Goal: Download file/media

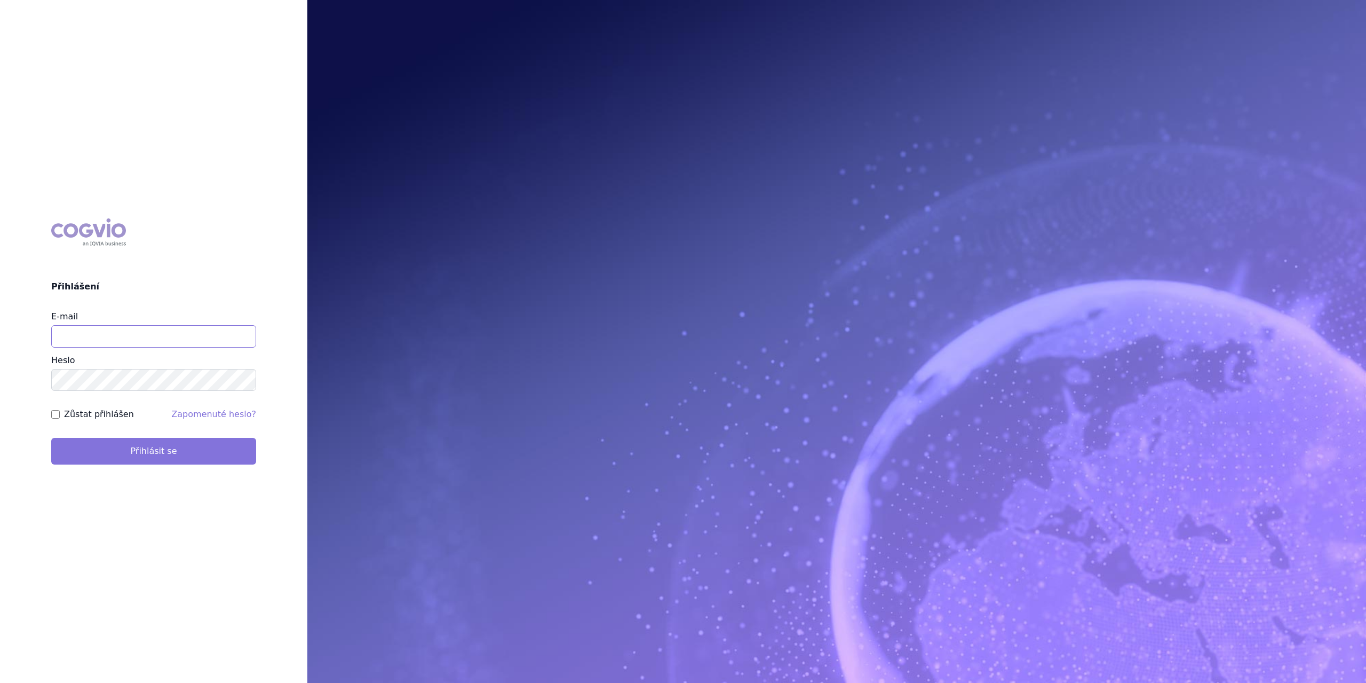
type input "marek.krajcovic@medochemie.com"
click at [160, 446] on button "Přihlásit se" at bounding box center [153, 451] width 205 height 27
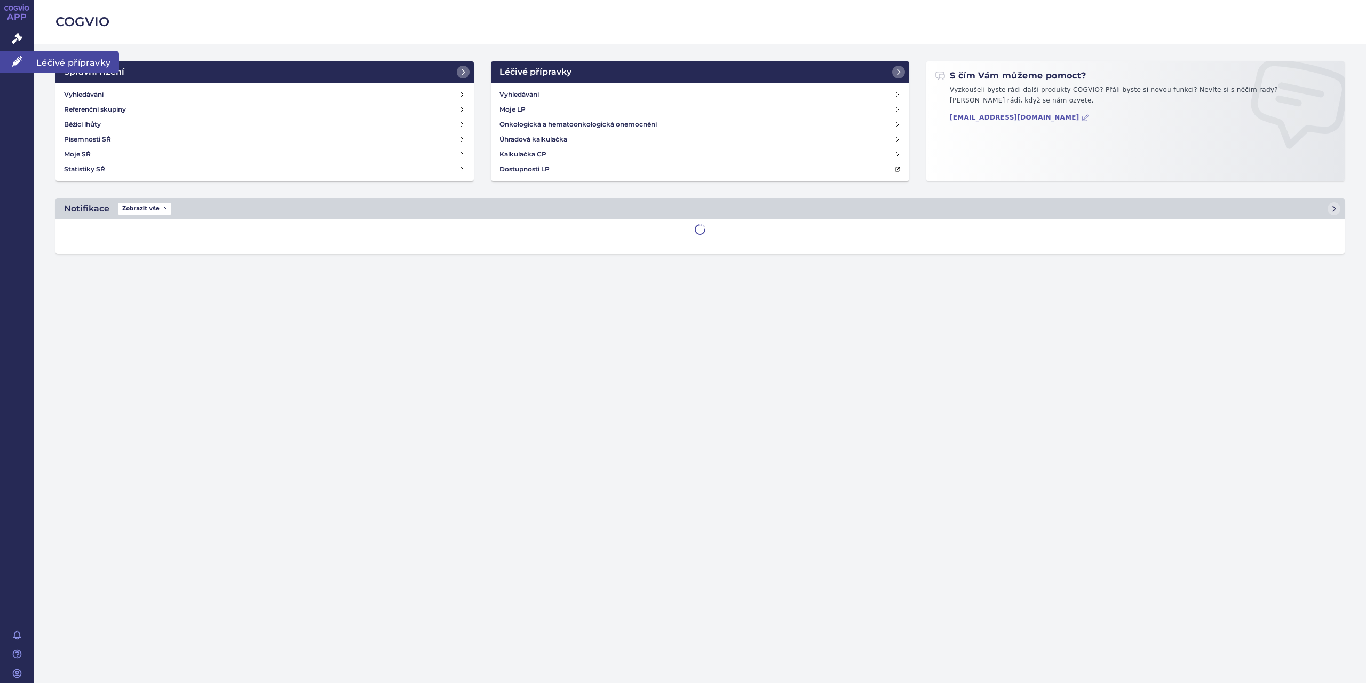
click at [52, 67] on span "Léčivé přípravky" at bounding box center [76, 62] width 85 height 22
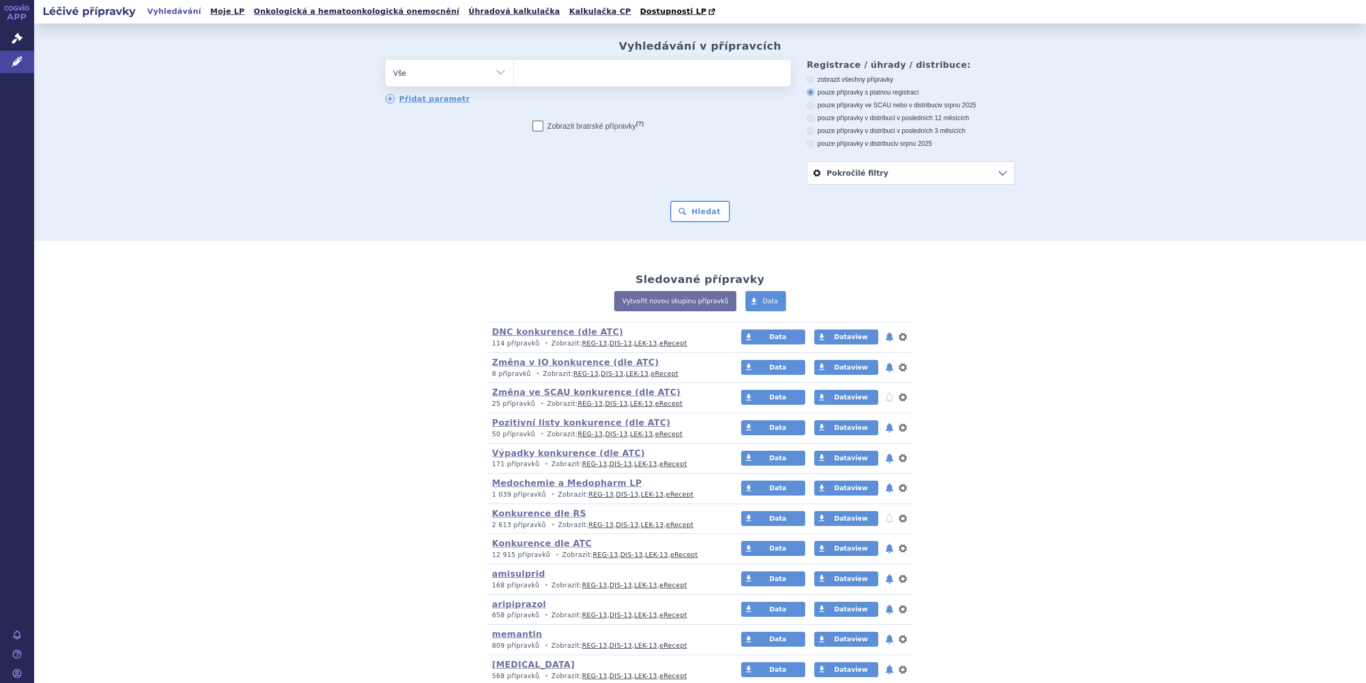
click at [497, 75] on select "Vše Přípravek/SUKL kód MAH VPOIS ATC/Aktivní látka Léková forma Síla" at bounding box center [449, 72] width 128 height 24
select select "filter-atc-group"
click at [385, 60] on select "Vše Přípravek/SUKL kód MAH VPOIS ATC/Aktivní látka Léková forma Síla" at bounding box center [449, 72] width 128 height 24
click at [541, 73] on ul at bounding box center [652, 71] width 277 height 22
click at [514, 73] on select at bounding box center [513, 72] width 1 height 27
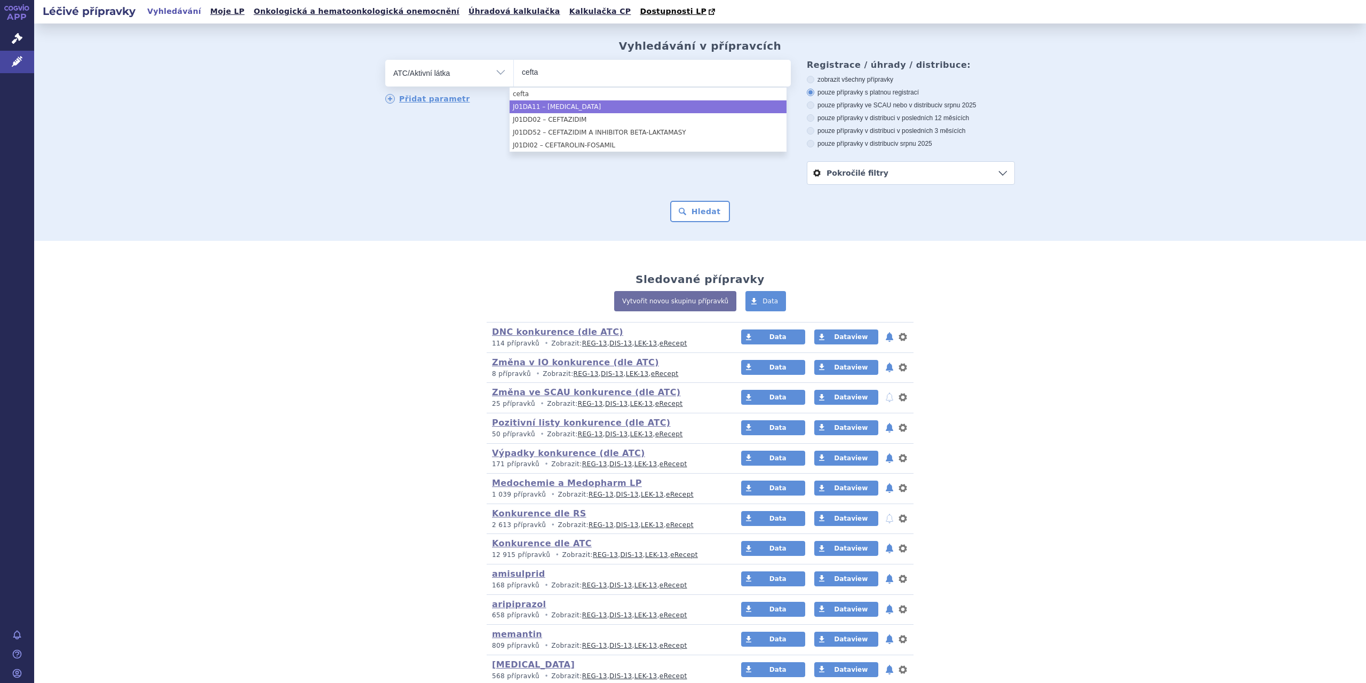
type input "cefta"
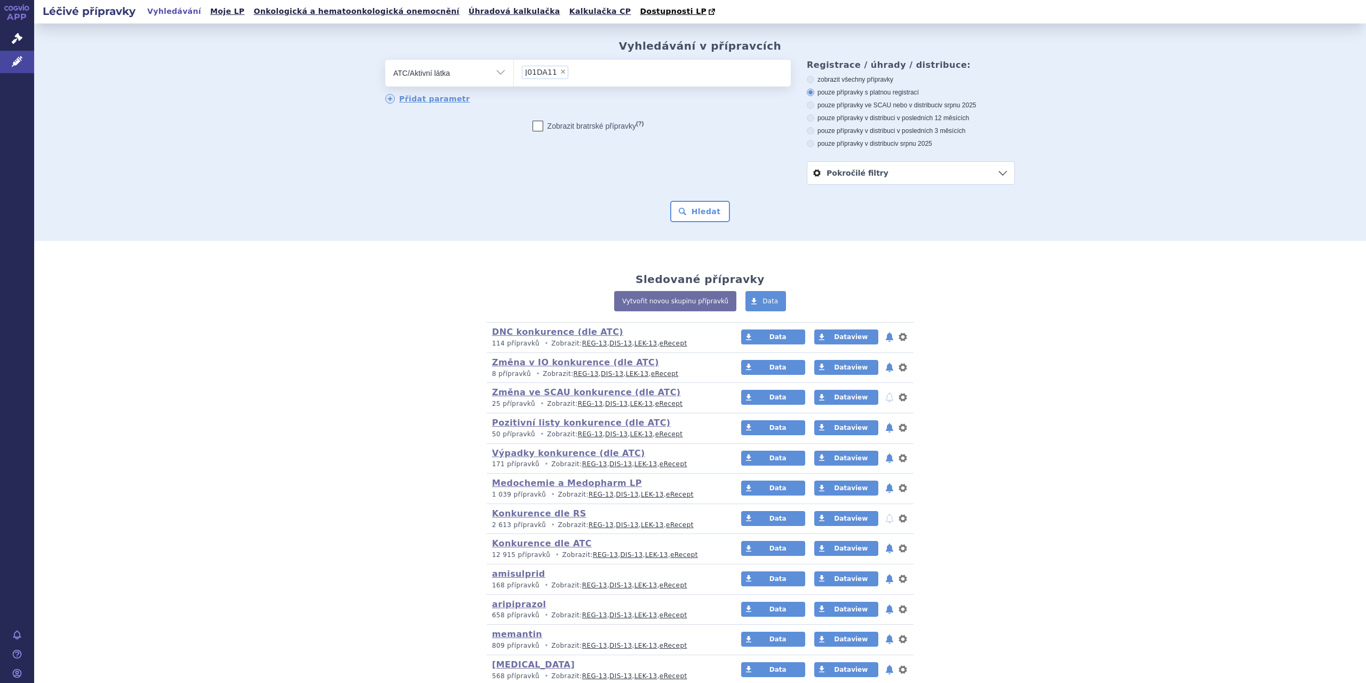
select select "J01DA11"
click at [686, 216] on button "Hledat" at bounding box center [700, 211] width 60 height 21
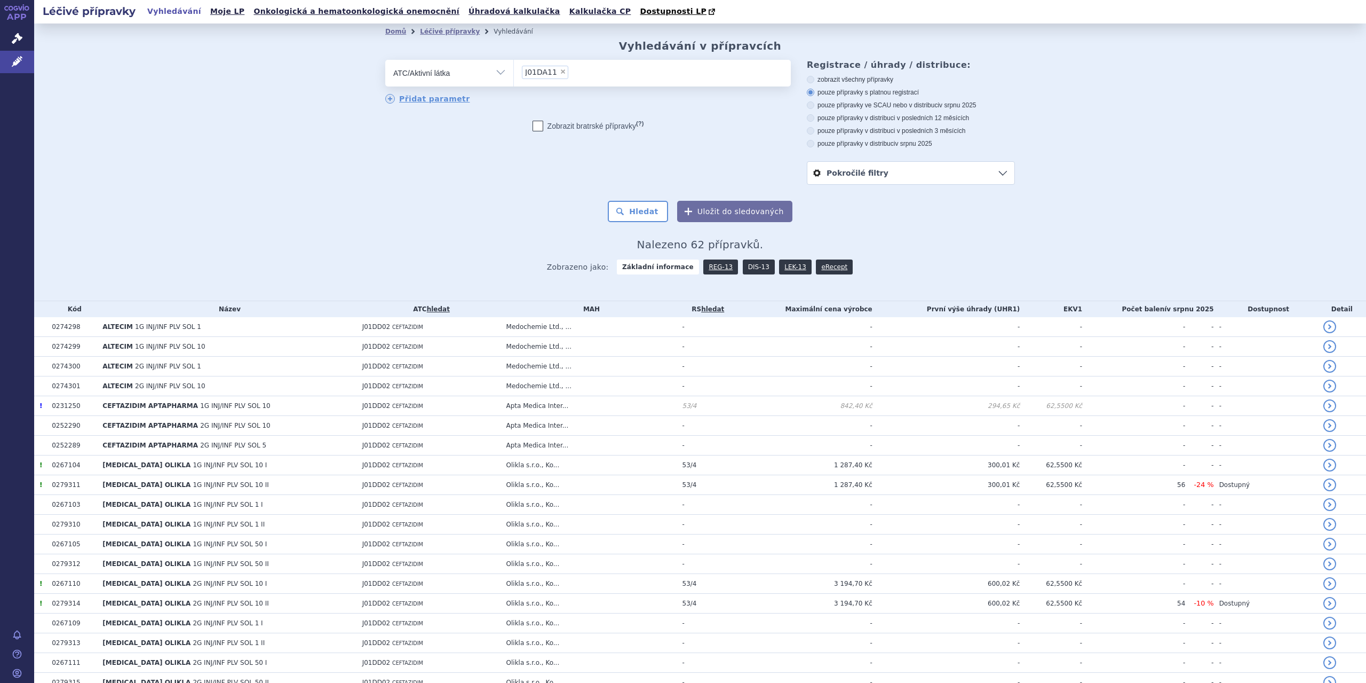
click at [747, 267] on link "DIS-13" at bounding box center [759, 266] width 32 height 15
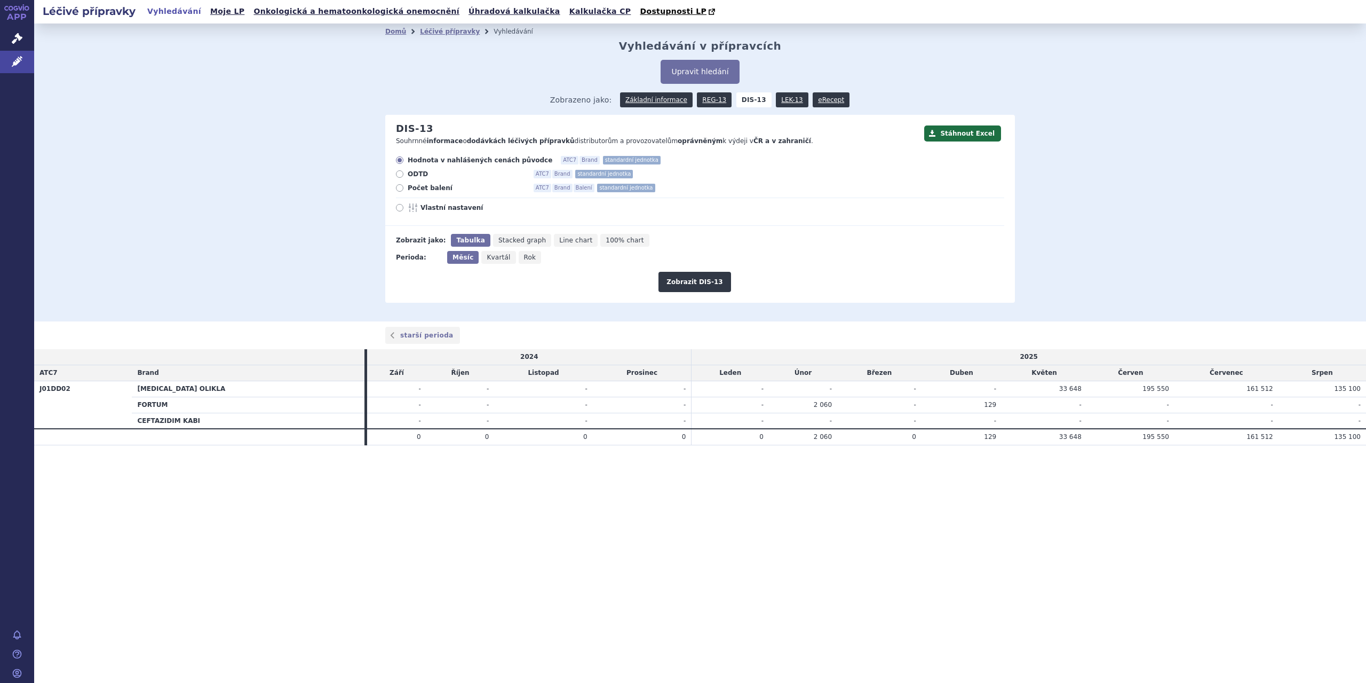
click at [402, 186] on label "Počet balení ATC7 Brand Balení standardní jednotka" at bounding box center [700, 188] width 608 height 9
click at [402, 186] on input "Počet balení ATC7 Brand Balení standardní jednotka" at bounding box center [400, 189] width 7 height 7
radio input "true"
click at [524, 260] on span "Rok" at bounding box center [530, 257] width 12 height 7
click at [521, 258] on input "Rok" at bounding box center [522, 254] width 7 height 7
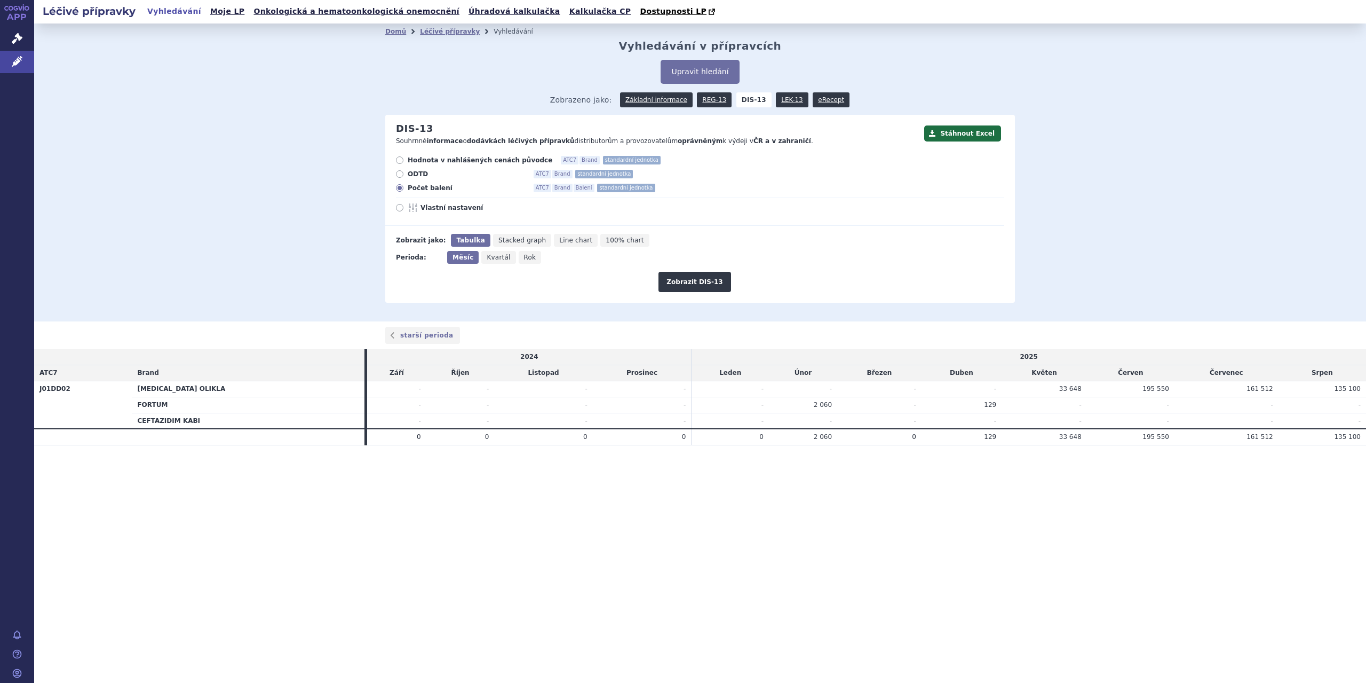
radio input "true"
click at [673, 286] on button "Zobrazit DIS-13" at bounding box center [695, 282] width 72 height 20
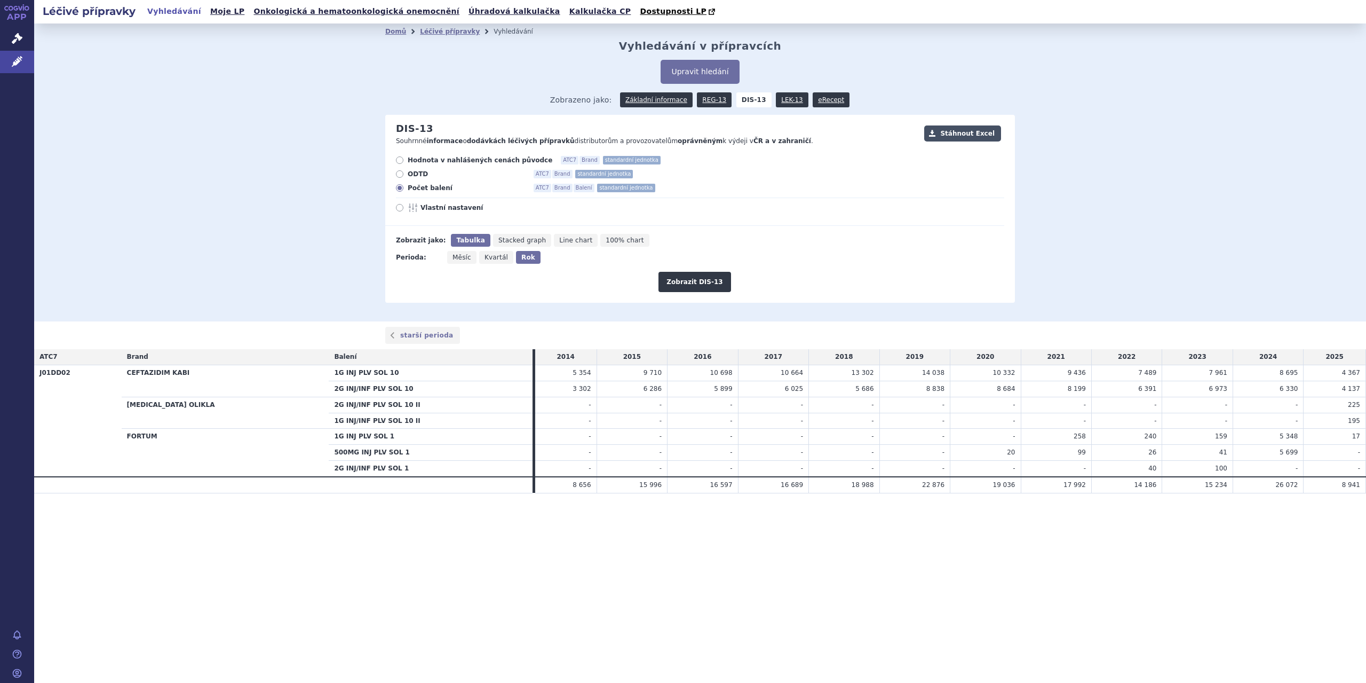
click at [977, 137] on button "Stáhnout Excel" at bounding box center [962, 133] width 77 height 16
